Goal: Entertainment & Leisure: Consume media (video, audio)

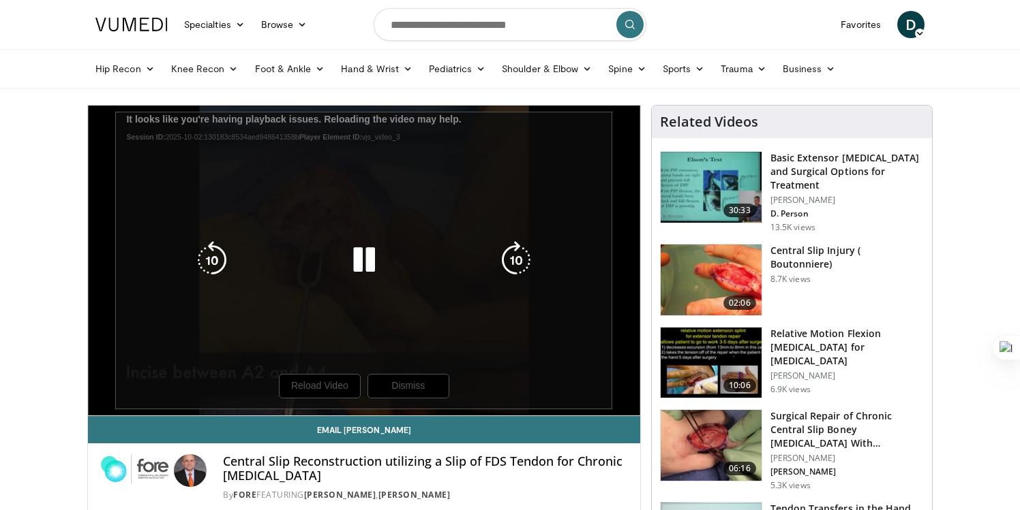
click at [369, 271] on icon "Video Player" at bounding box center [364, 260] width 38 height 38
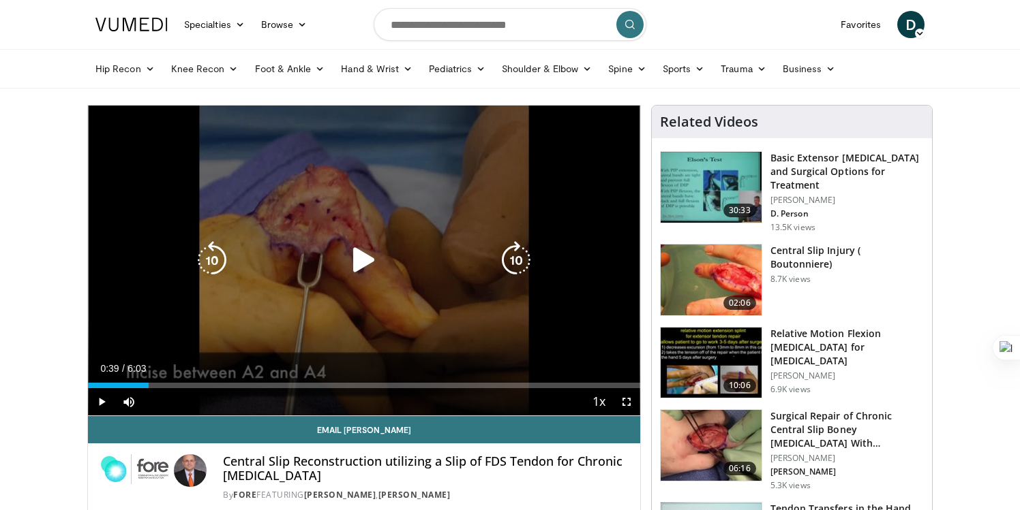
click at [369, 271] on icon "Video Player" at bounding box center [364, 260] width 38 height 38
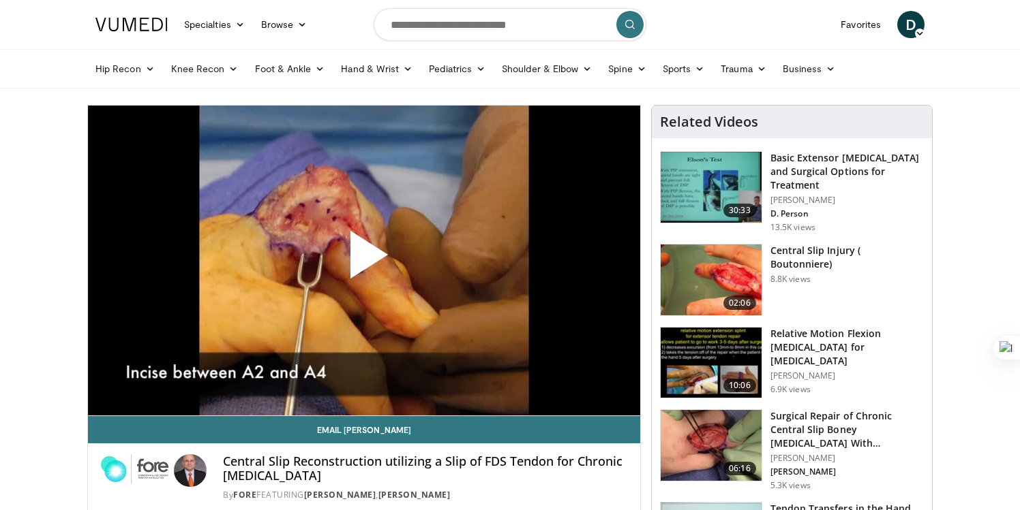
click at [364, 260] on span "Video Player" at bounding box center [364, 260] width 0 height 0
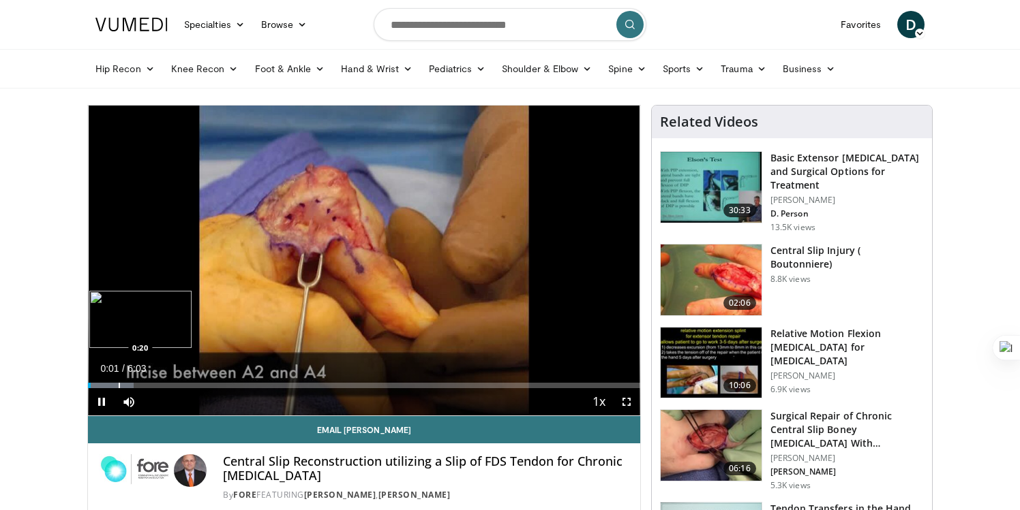
click at [119, 384] on div "Progress Bar" at bounding box center [119, 385] width 1 height 5
click at [134, 384] on div "Progress Bar" at bounding box center [134, 385] width 1 height 5
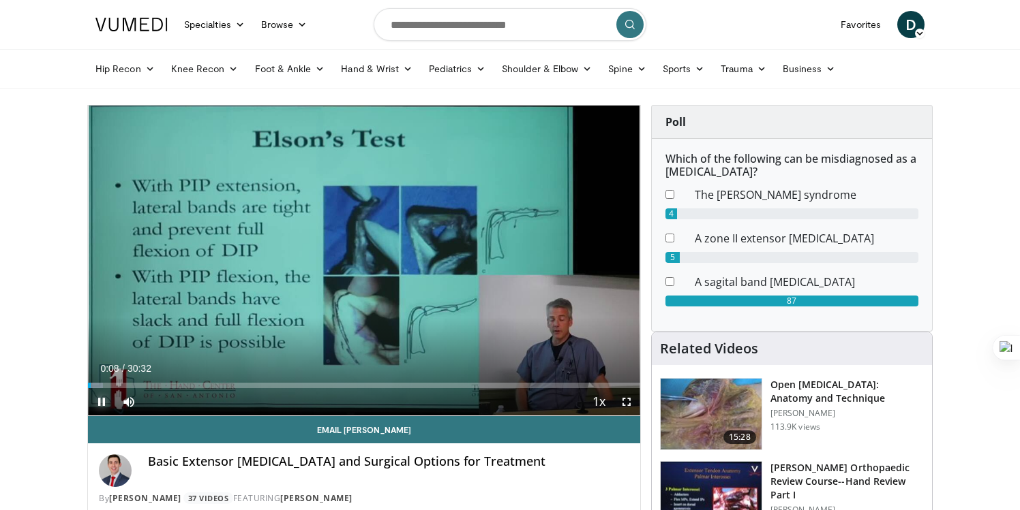
click at [100, 400] on span "Video Player" at bounding box center [101, 401] width 27 height 27
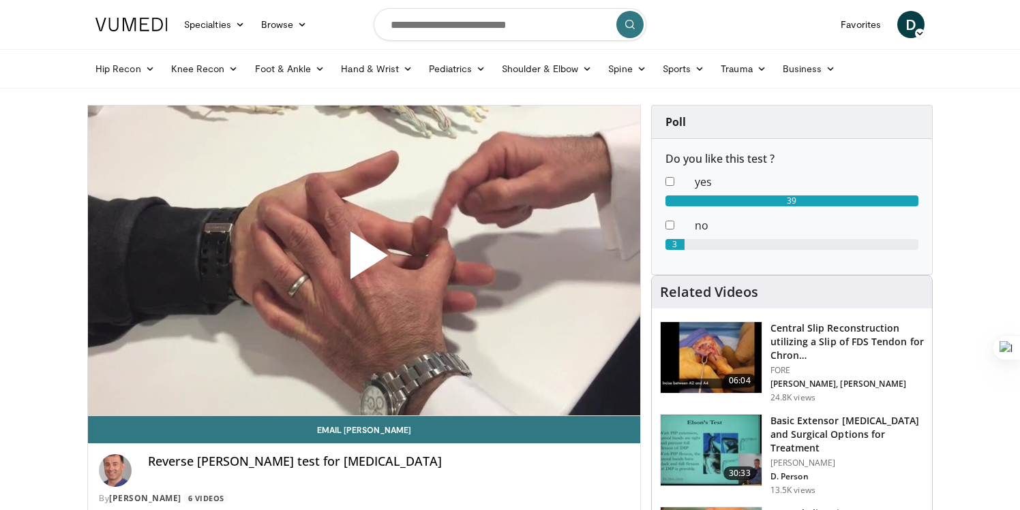
click at [364, 261] on span "Video Player" at bounding box center [364, 261] width 0 height 0
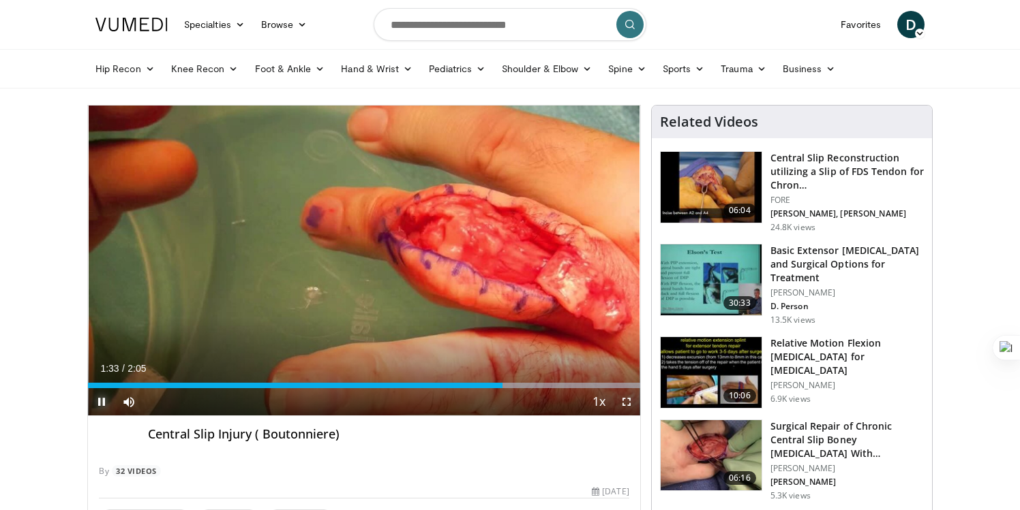
click at [106, 396] on span "Video Player" at bounding box center [101, 401] width 27 height 27
